Goal: Entertainment & Leisure: Consume media (video, audio)

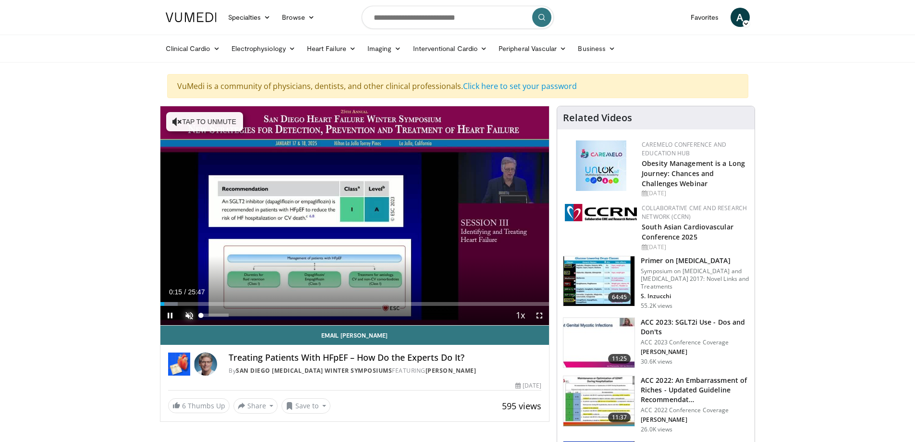
click at [190, 316] on span "Video Player" at bounding box center [189, 315] width 19 height 19
